Goal: Task Accomplishment & Management: Complete application form

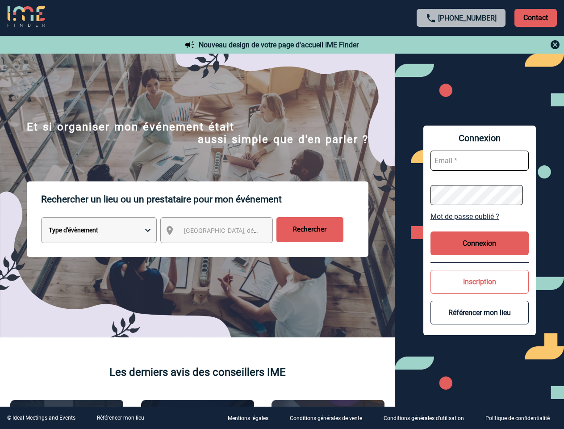
click at [282, 214] on p "Rechercher un lieu ou un prestataire pour mon événement" at bounding box center [205, 199] width 328 height 36
click at [536, 17] on p "Contact" at bounding box center [536, 18] width 42 height 18
click at [462, 45] on div at bounding box center [461, 44] width 199 height 11
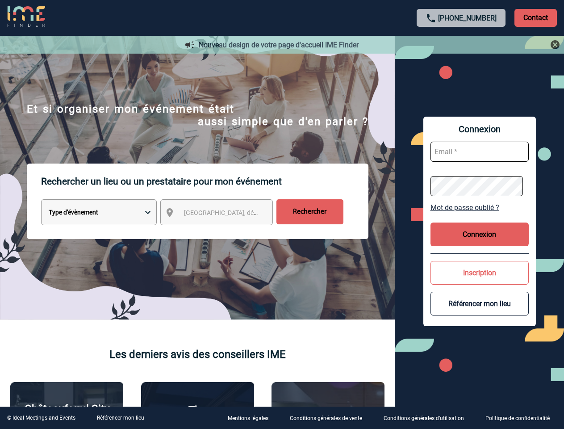
click at [225, 232] on div at bounding box center [279, 212] width 559 height 425
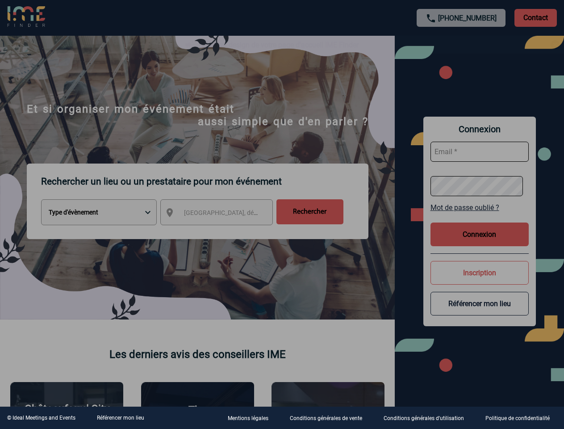
click at [480, 216] on div at bounding box center [282, 214] width 564 height 429
click at [480, 243] on div at bounding box center [282, 214] width 564 height 429
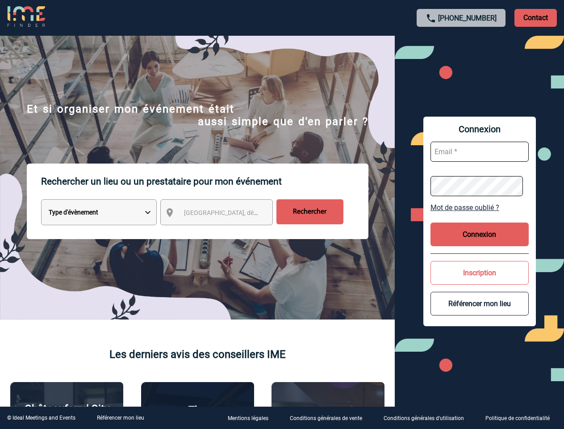
click at [480, 282] on button "Inscription" at bounding box center [480, 273] width 98 height 24
click at [480, 312] on button "Référencer mon lieu" at bounding box center [480, 304] width 98 height 24
click at [120, 418] on link "Référencer mon lieu" at bounding box center [120, 418] width 47 height 6
